Goal: Information Seeking & Learning: Learn about a topic

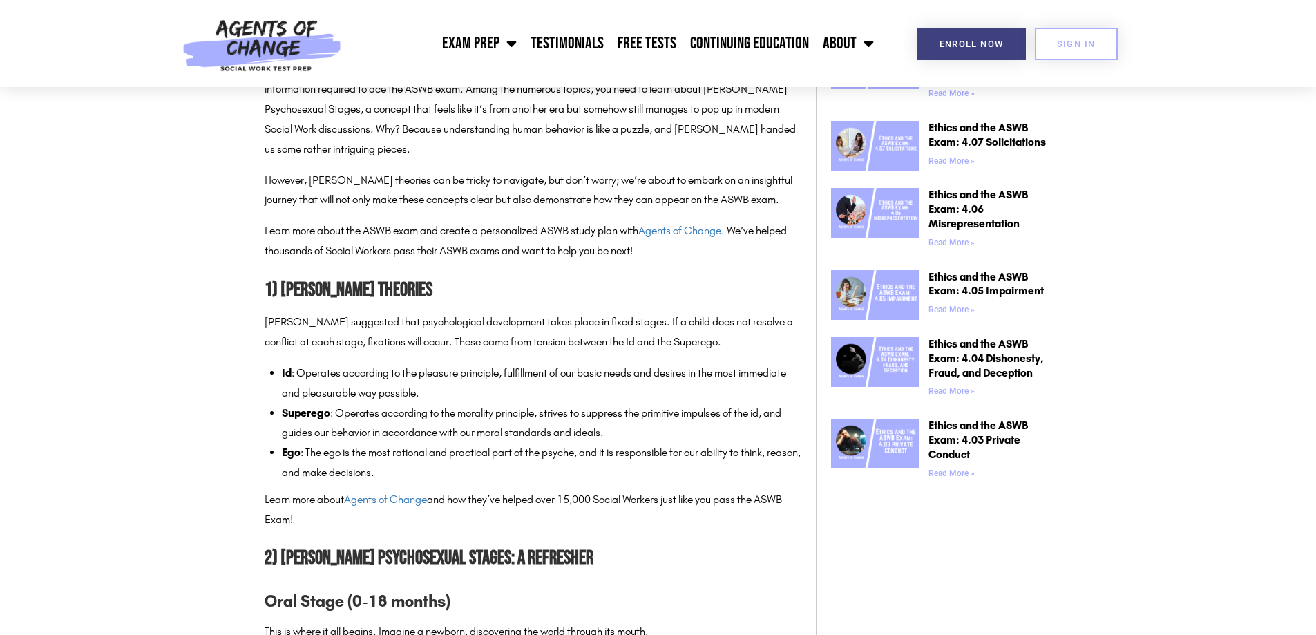
scroll to position [829, 0]
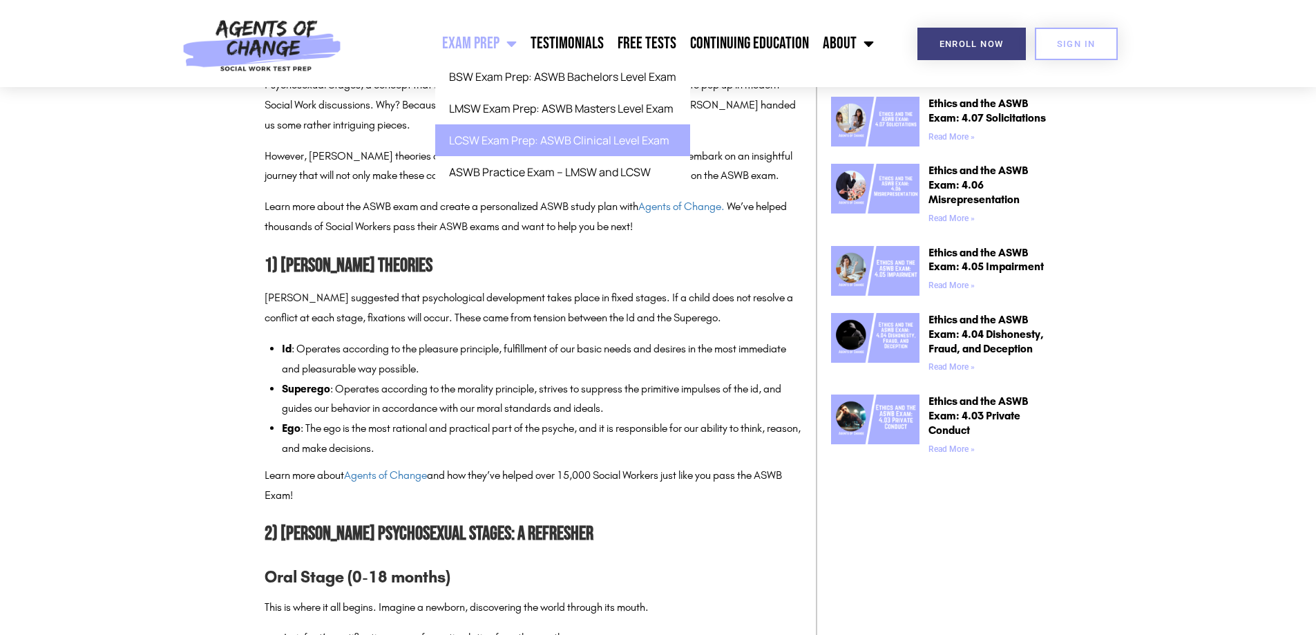
click at [481, 137] on link "LCSW Exam Prep: ASWB Clinical Level Exam" at bounding box center [562, 140] width 255 height 32
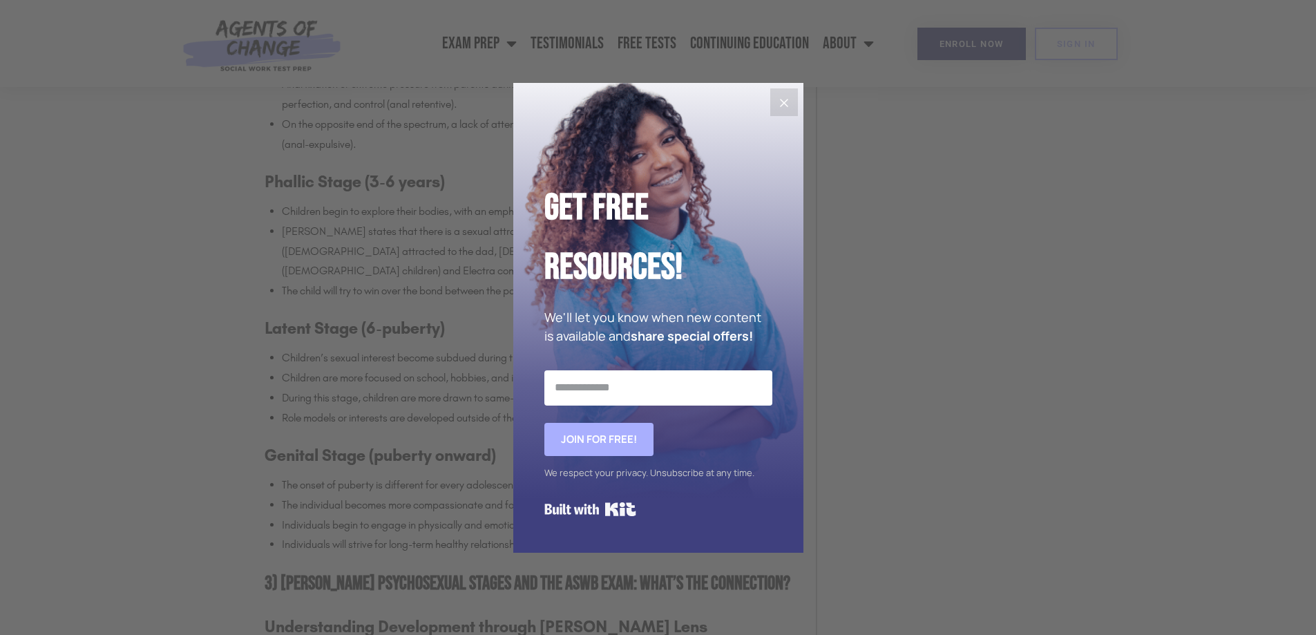
scroll to position [1589, 0]
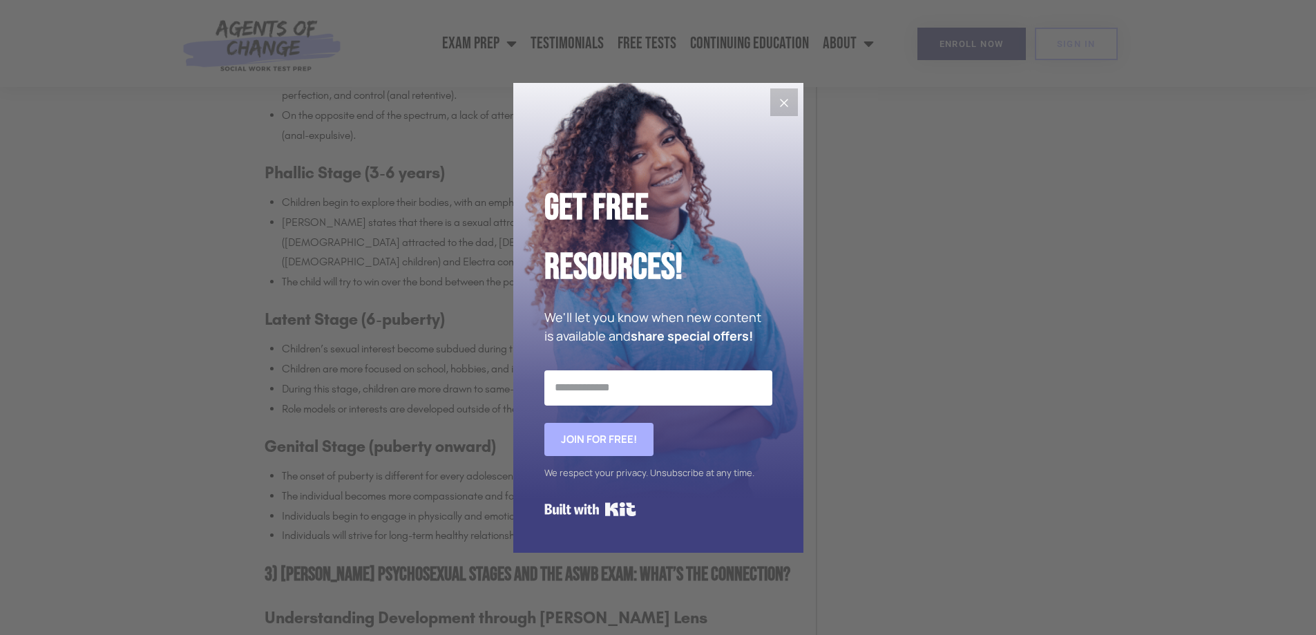
click at [786, 102] on icon "Close" at bounding box center [784, 103] width 17 height 17
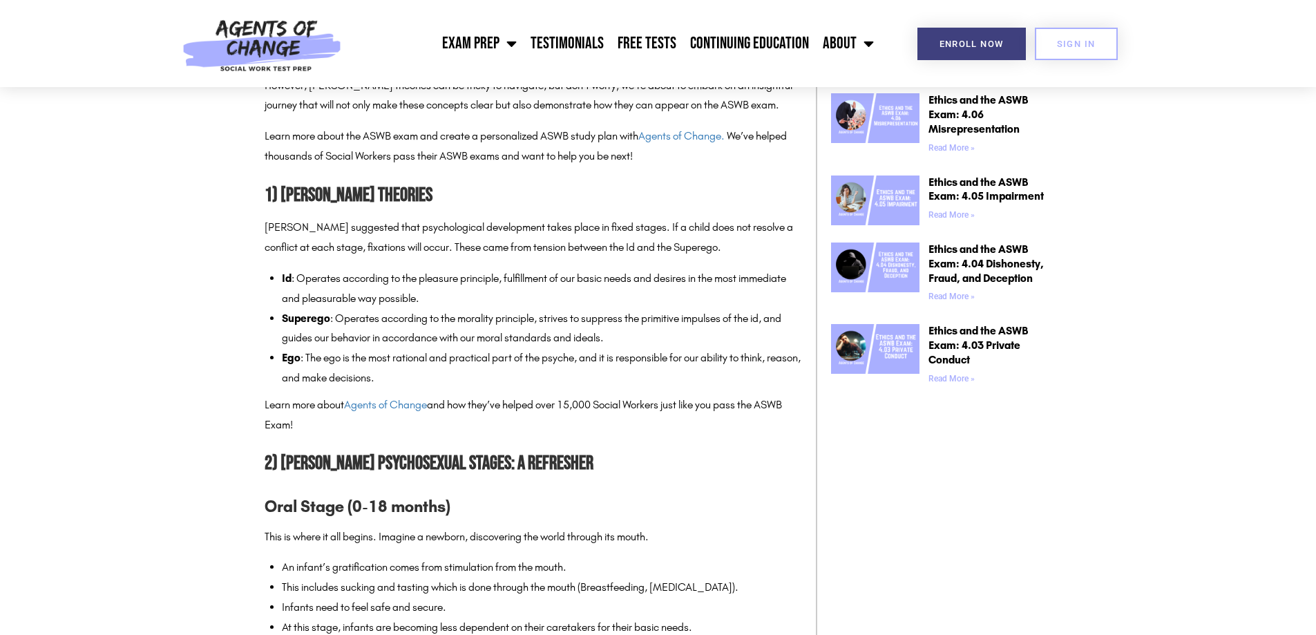
scroll to position [898, 0]
click at [267, 37] on img at bounding box center [262, 43] width 174 height 87
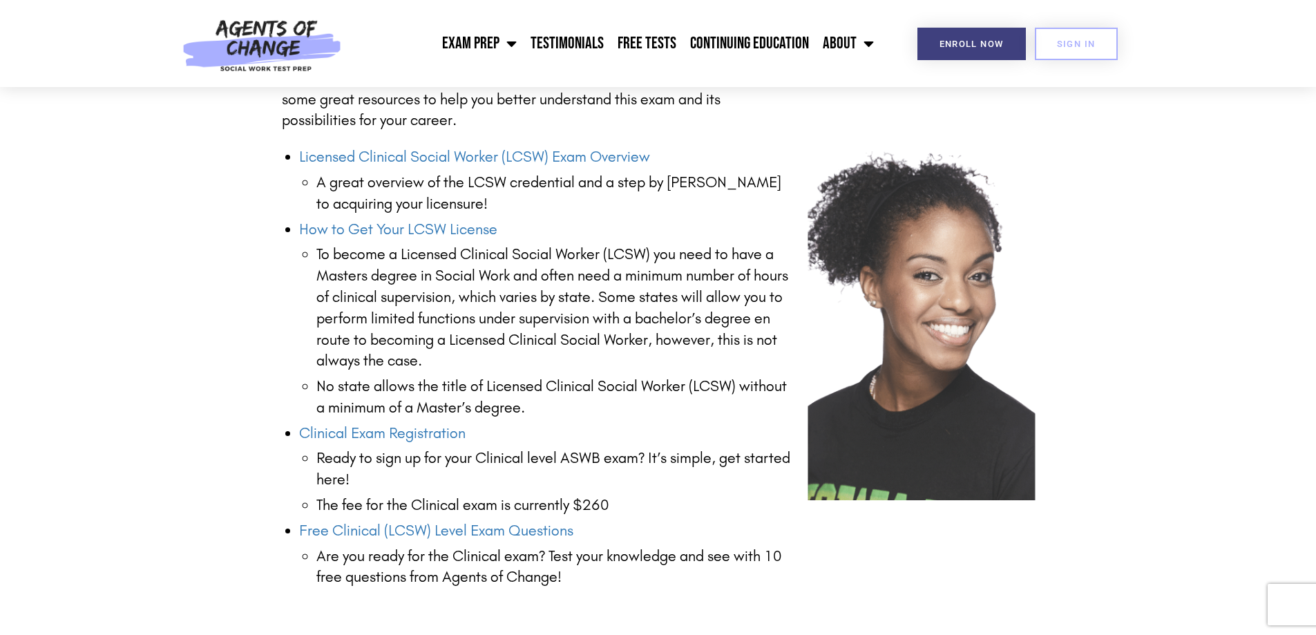
scroll to position [1727, 0]
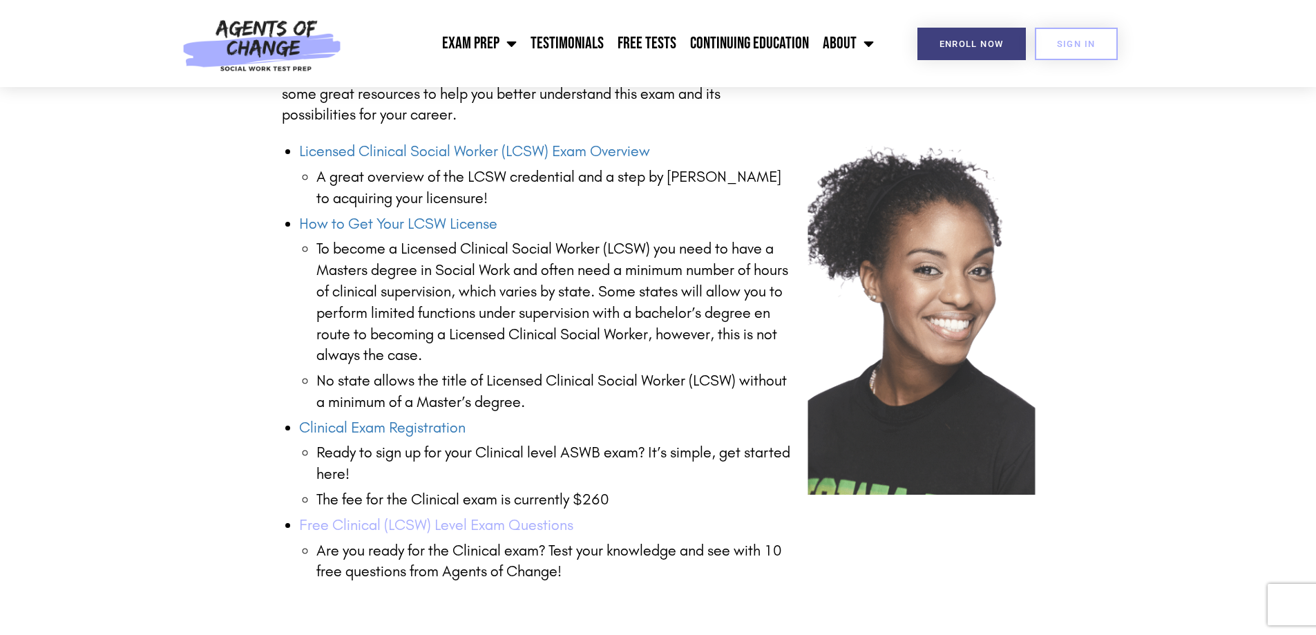
click at [405, 525] on link "Free Clinical (LCSW) Level Exam Questions" at bounding box center [436, 525] width 274 height 18
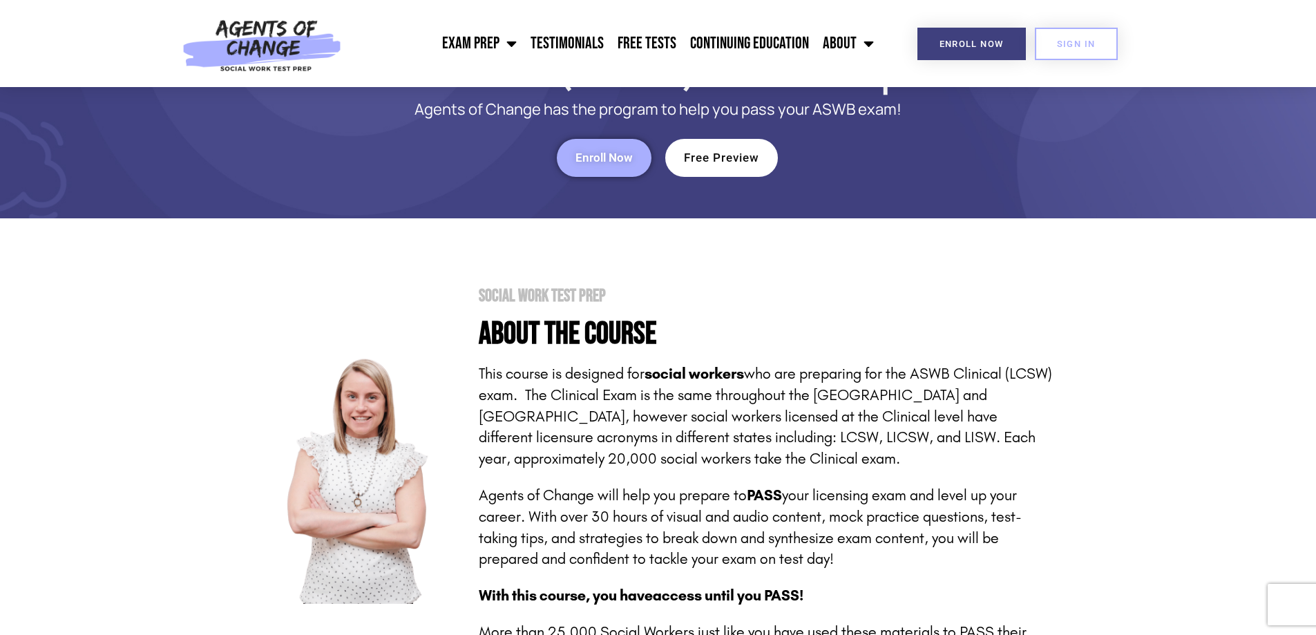
scroll to position [0, 0]
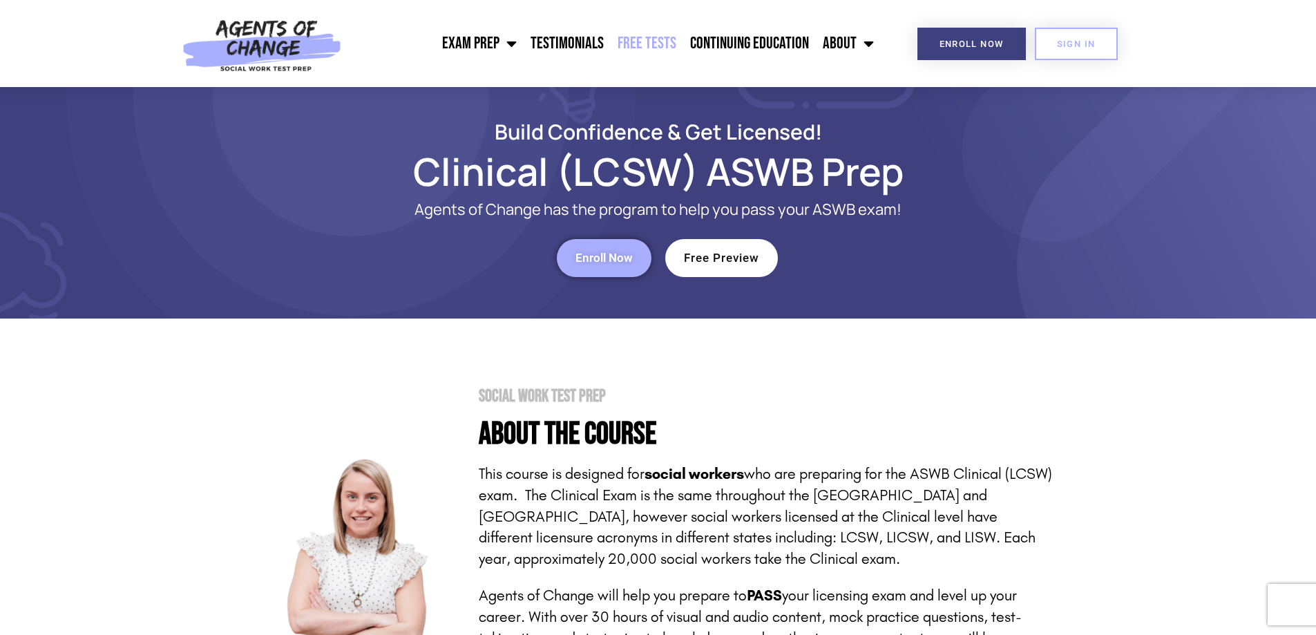
click at [662, 44] on link "Free Tests" at bounding box center [647, 43] width 73 height 35
